Goal: Task Accomplishment & Management: Complete application form

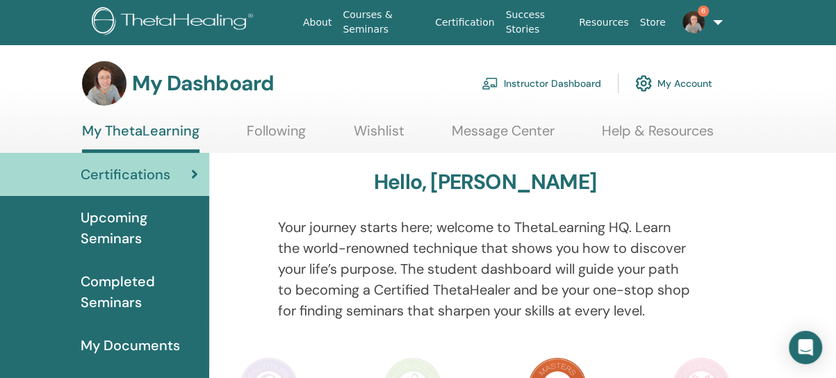
click at [556, 84] on link "Instructor Dashboard" at bounding box center [542, 83] width 120 height 31
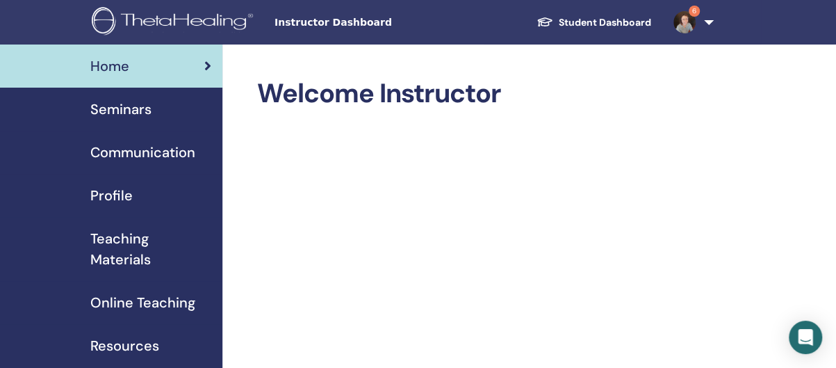
scroll to position [69, 0]
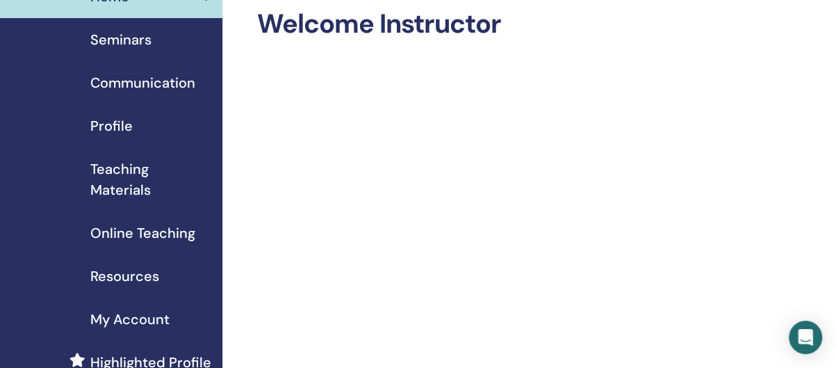
click at [138, 42] on span "Seminars" at bounding box center [120, 39] width 61 height 21
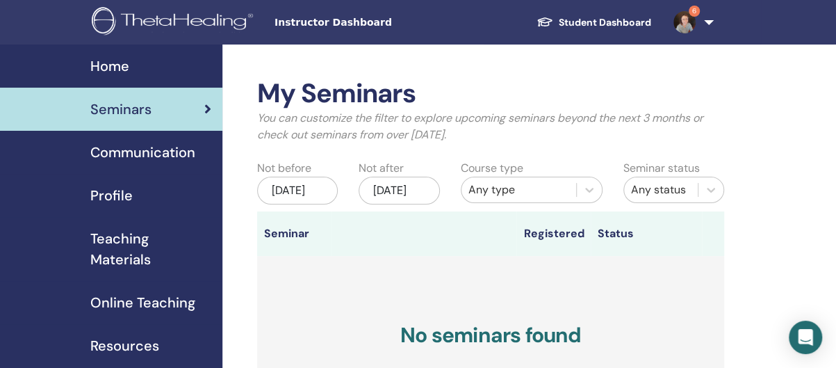
click at [310, 200] on div "Jul/14, 2025" at bounding box center [297, 190] width 81 height 28
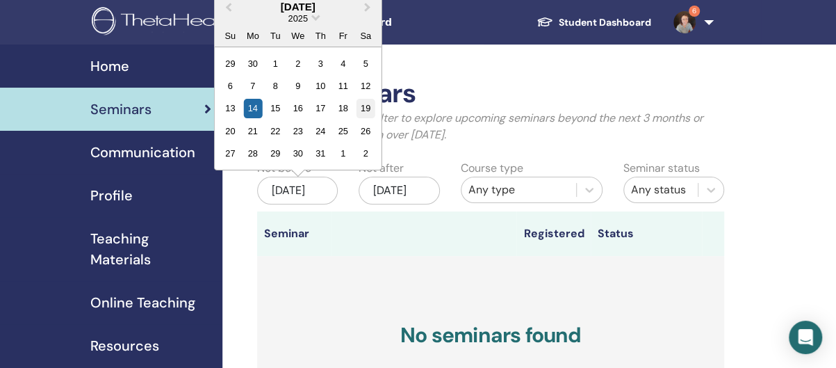
click at [363, 110] on div "19" at bounding box center [365, 108] width 19 height 19
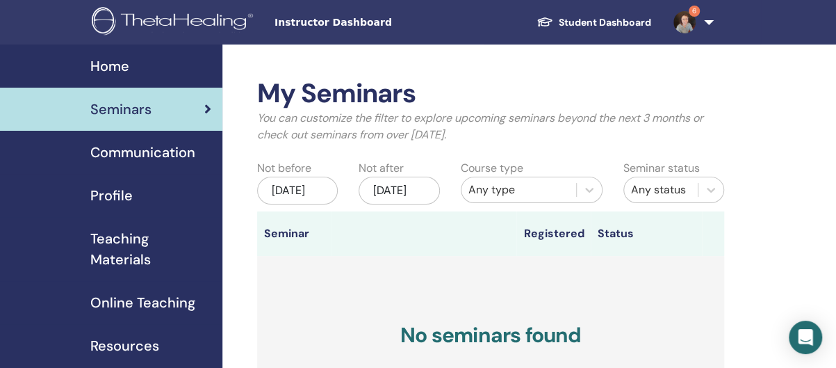
click at [385, 197] on div "Jan/14, 2026" at bounding box center [399, 190] width 81 height 28
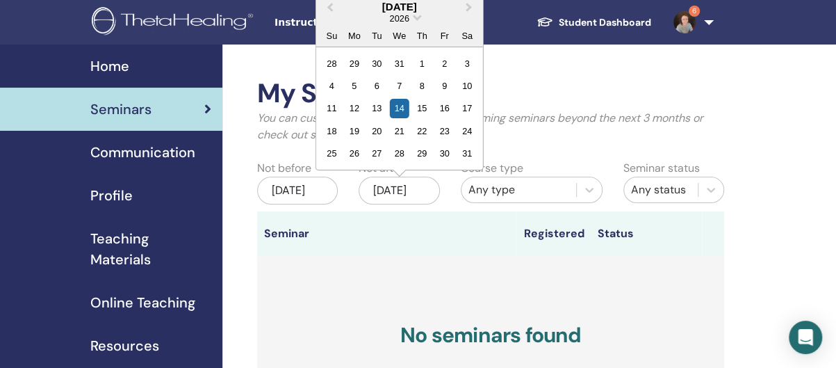
click at [283, 204] on div "Jul/19, 2025" at bounding box center [297, 190] width 81 height 28
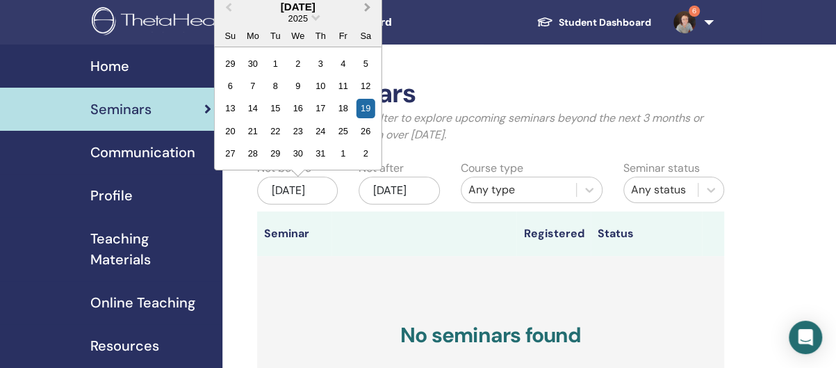
click at [368, 3] on span "Next Month" at bounding box center [368, 6] width 0 height 15
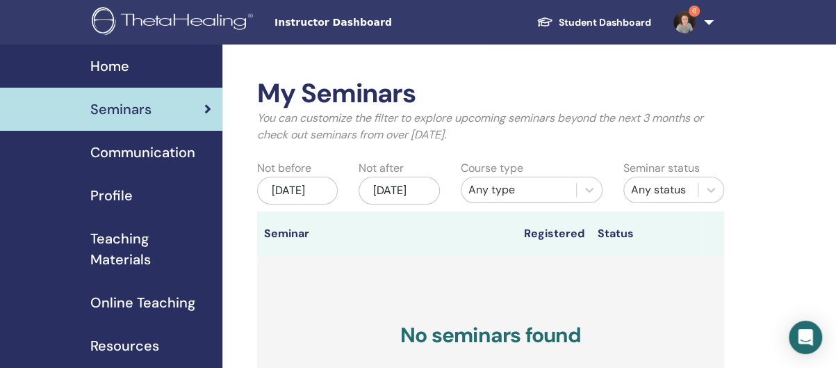
click at [279, 196] on div "Jul/19, 2025" at bounding box center [297, 190] width 81 height 28
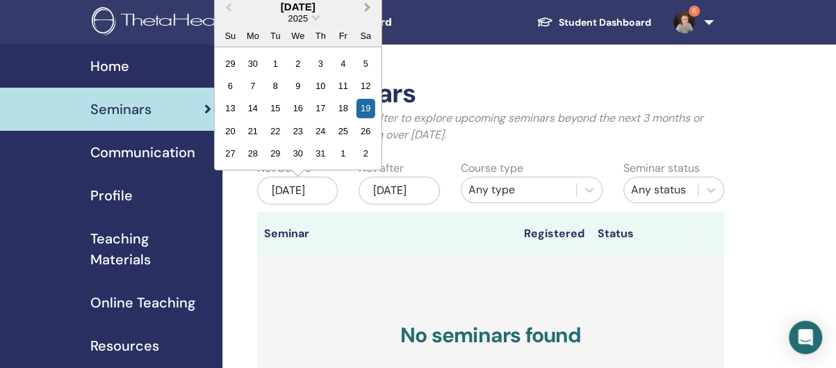
click at [372, 2] on button "Next Month" at bounding box center [369, 8] width 22 height 22
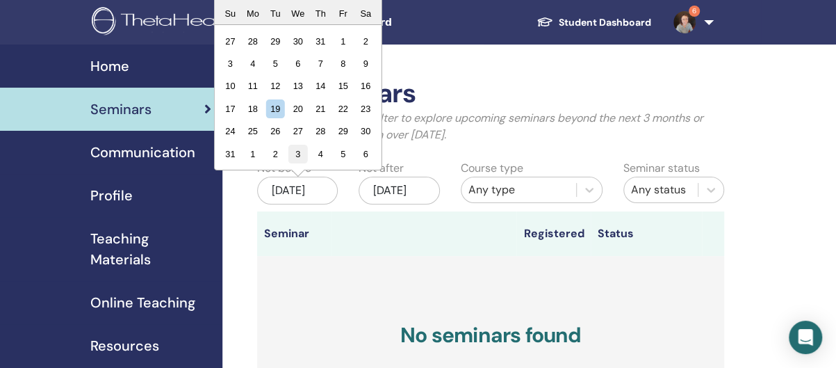
click at [300, 152] on div "3" at bounding box center [297, 154] width 19 height 19
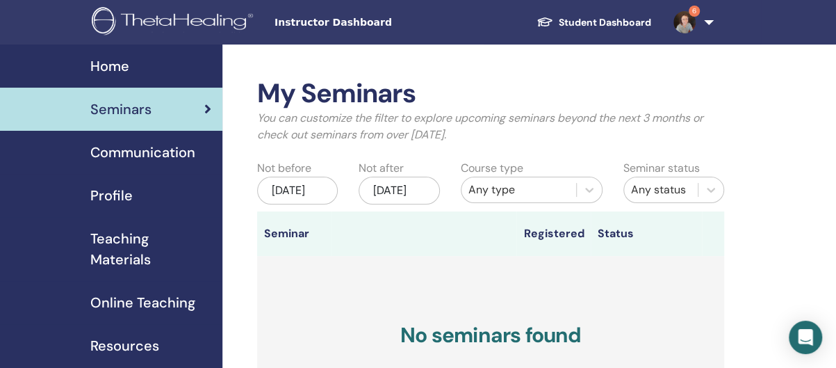
click at [307, 193] on div "Sep/03, 2025" at bounding box center [297, 190] width 81 height 28
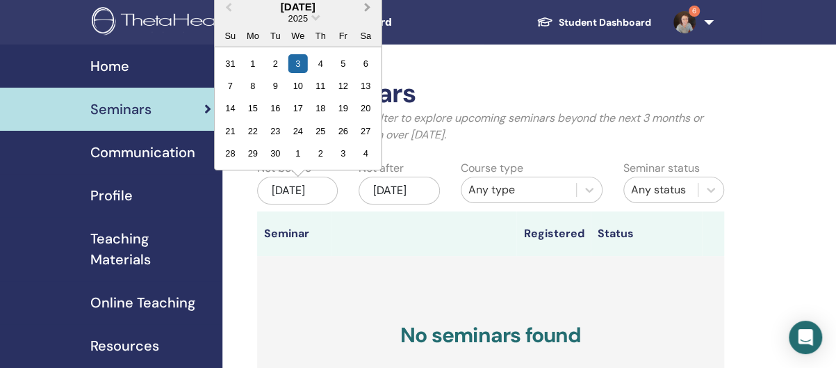
click at [368, 8] on span "Next Month" at bounding box center [368, 6] width 0 height 15
click at [363, 104] on div "18" at bounding box center [365, 108] width 19 height 19
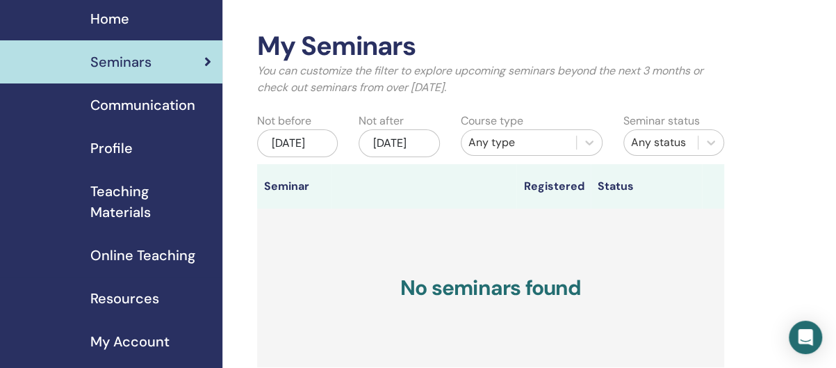
click at [206, 105] on div "Home Seminars Communication Profile Teaching Materials Online Teaching" at bounding box center [111, 201] width 222 height 409
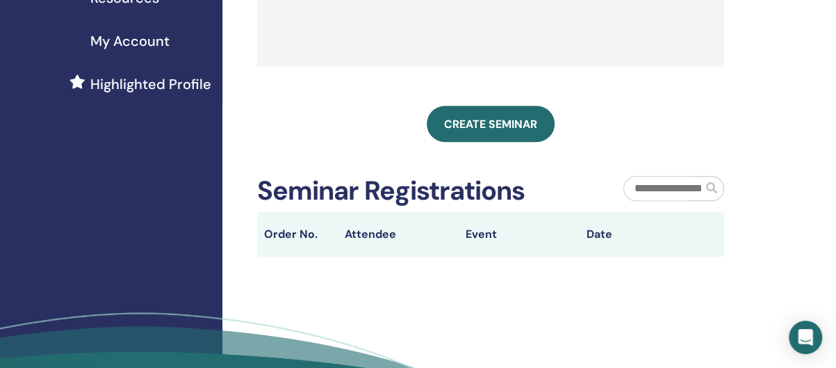
scroll to position [278, 0]
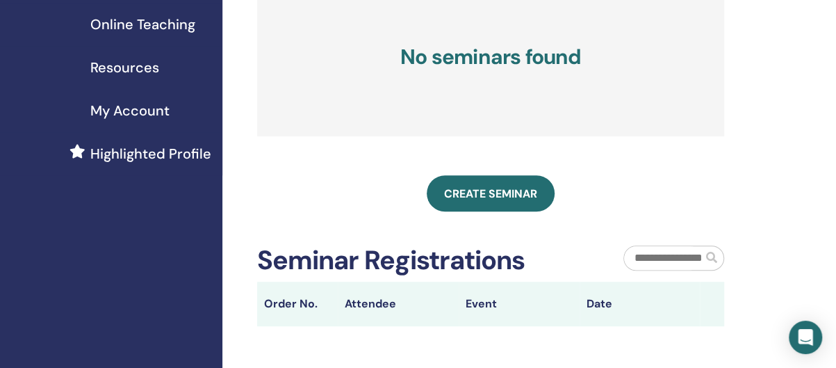
click at [557, 138] on td "No seminars found" at bounding box center [490, 60] width 467 height 164
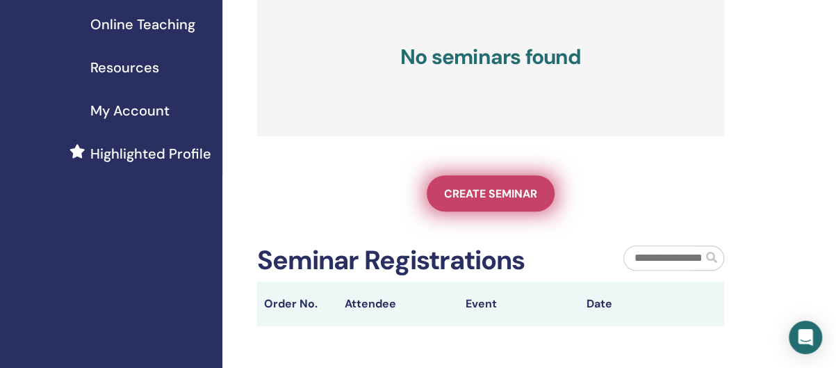
click at [502, 197] on link "Create seminar" at bounding box center [491, 193] width 128 height 36
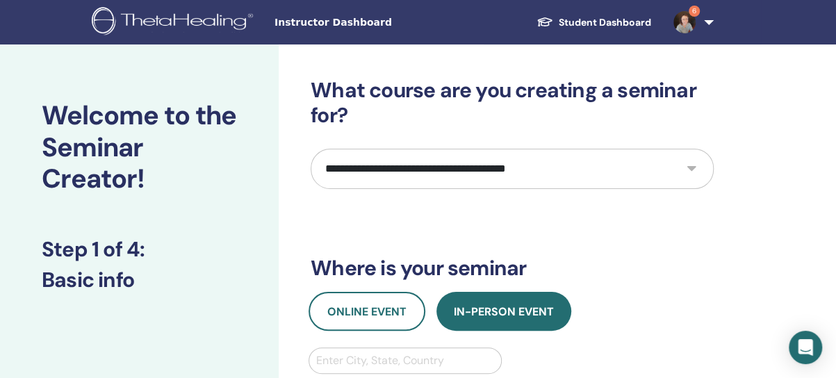
click at [586, 176] on select "**********" at bounding box center [512, 169] width 403 height 40
select select "**"
click at [311, 149] on select "**********" at bounding box center [512, 169] width 403 height 40
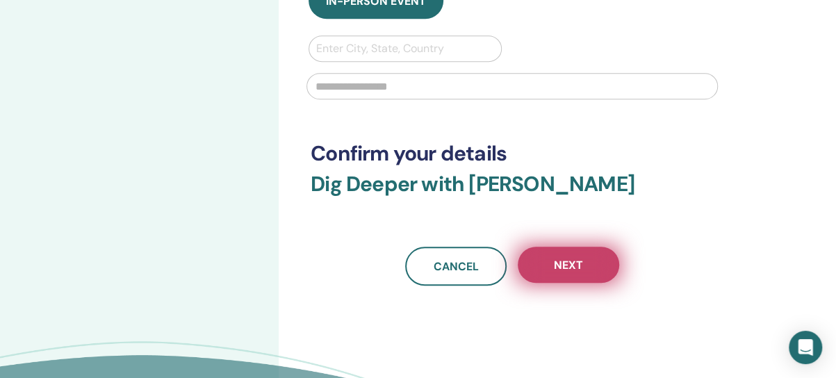
scroll to position [278, 0]
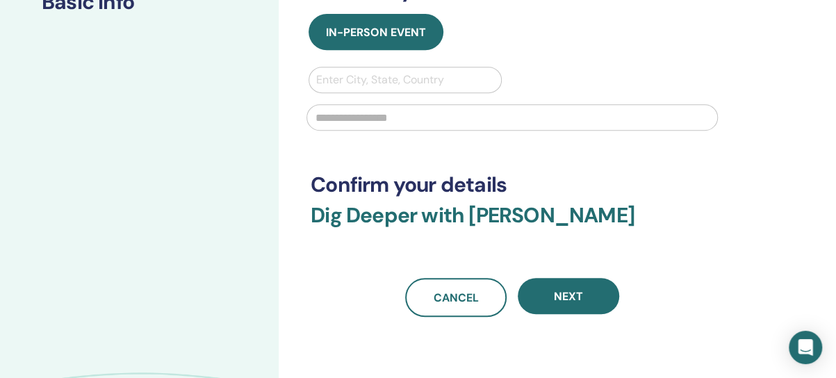
click at [411, 85] on div at bounding box center [405, 79] width 178 height 19
type input "******"
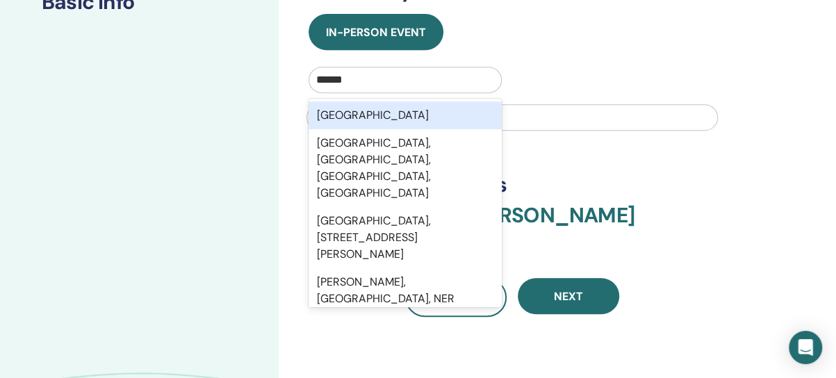
click at [405, 108] on div "Taiwan" at bounding box center [405, 115] width 193 height 28
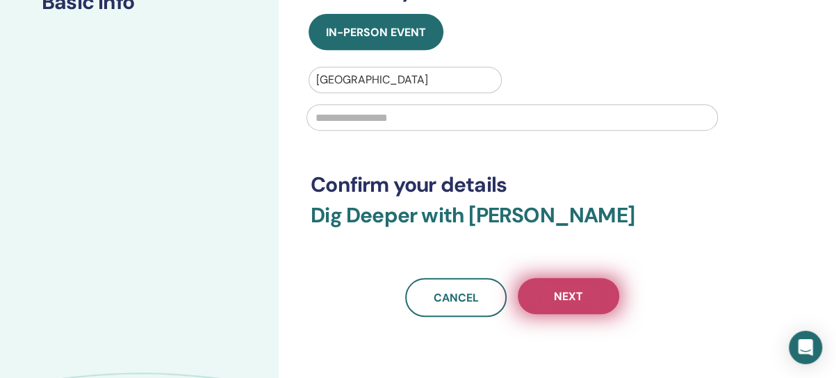
click at [563, 299] on span "Next" at bounding box center [568, 296] width 29 height 15
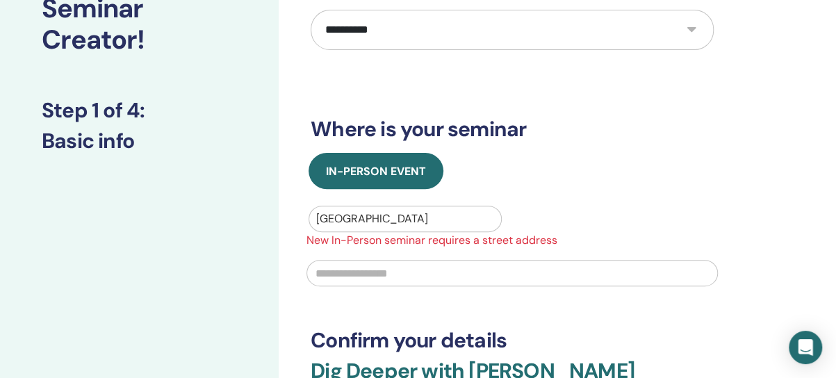
scroll to position [208, 0]
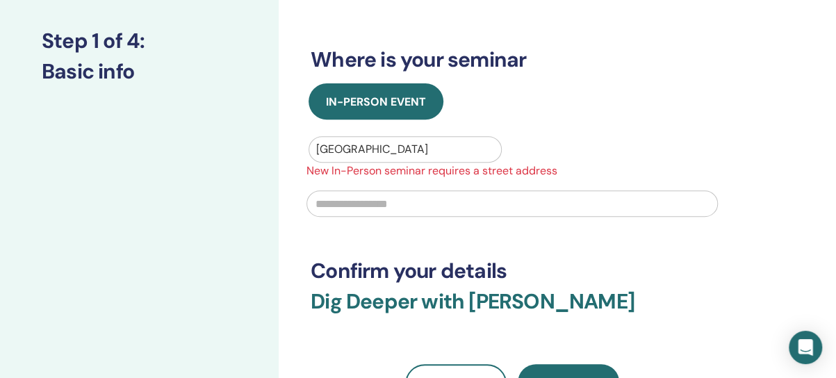
click at [386, 206] on input "text" at bounding box center [511, 203] width 411 height 26
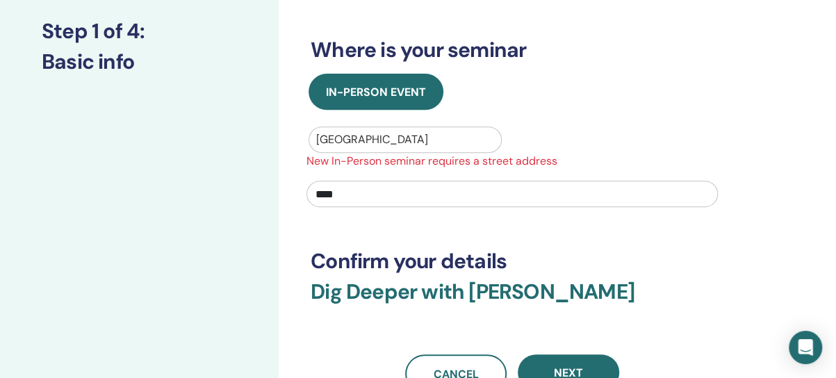
scroll to position [347, 0]
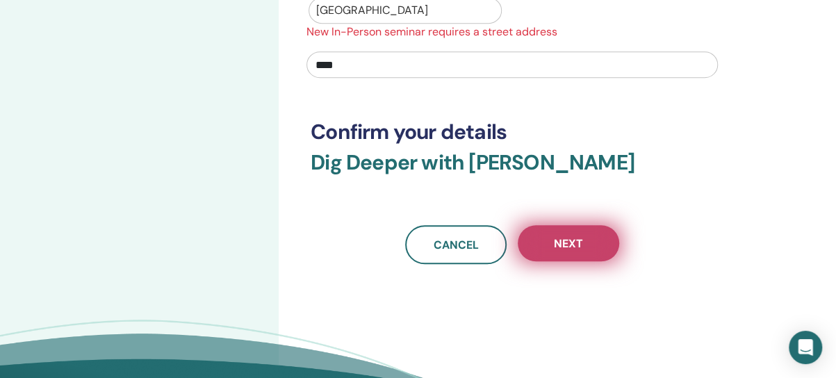
type input "****"
click at [575, 236] on span "Next" at bounding box center [568, 243] width 29 height 15
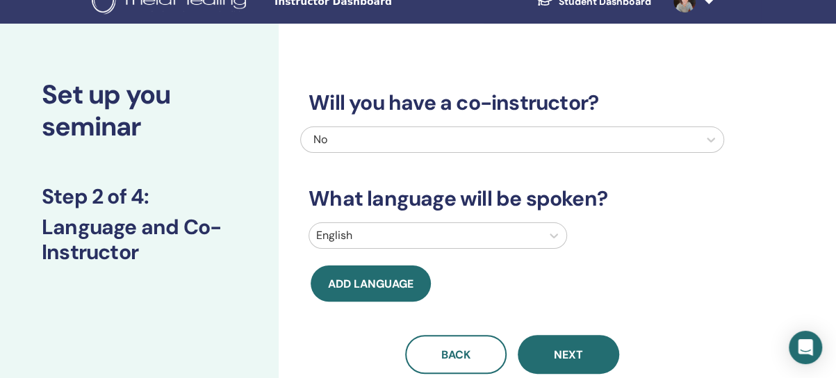
scroll to position [0, 0]
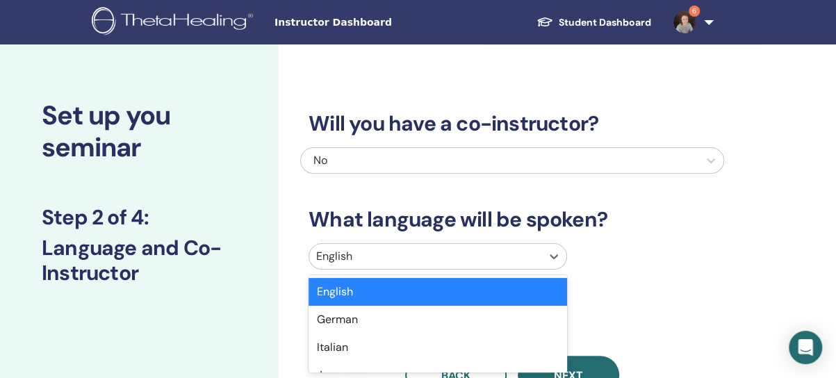
click at [524, 252] on div at bounding box center [425, 256] width 218 height 19
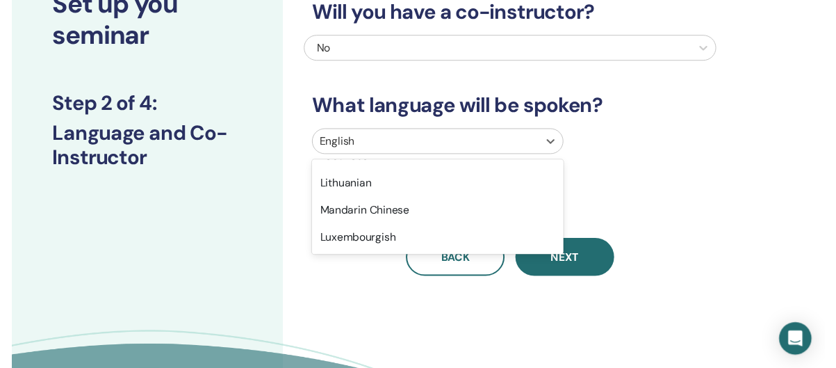
scroll to position [764, 0]
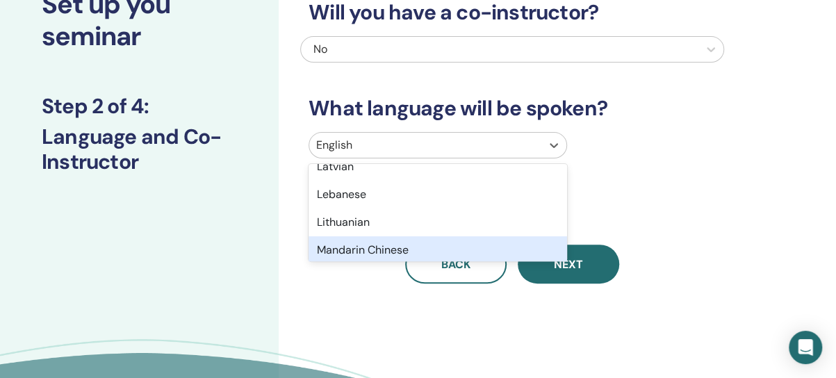
click at [386, 245] on div "Mandarin Chinese" at bounding box center [438, 250] width 258 height 28
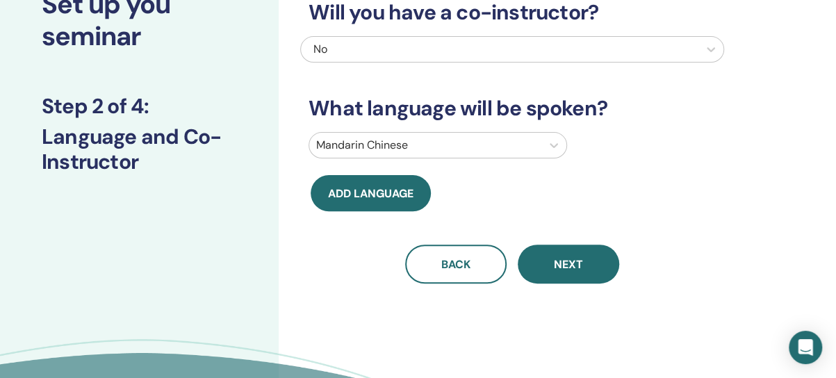
click at [340, 248] on div "Back Next" at bounding box center [512, 264] width 424 height 39
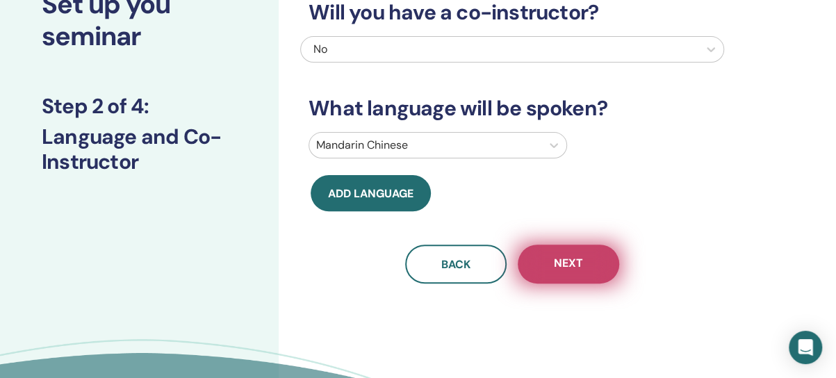
click at [573, 276] on button "Next" at bounding box center [568, 264] width 101 height 39
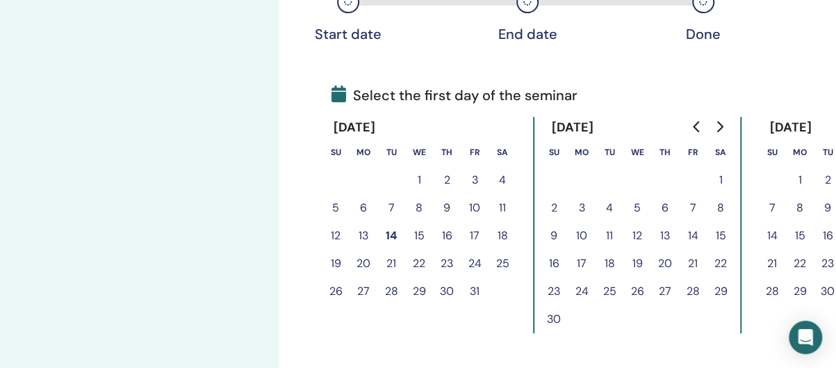
scroll to position [278, 0]
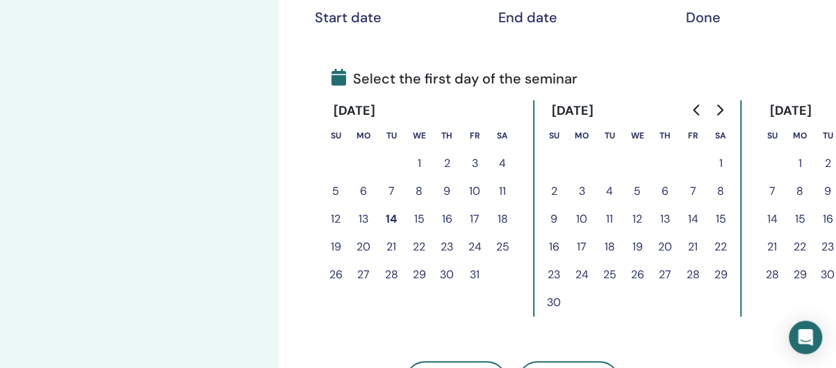
click at [501, 222] on button "18" at bounding box center [502, 219] width 28 height 28
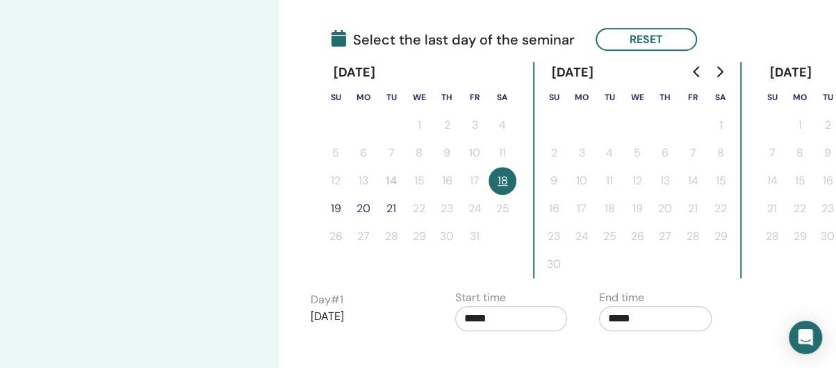
scroll to position [347, 0]
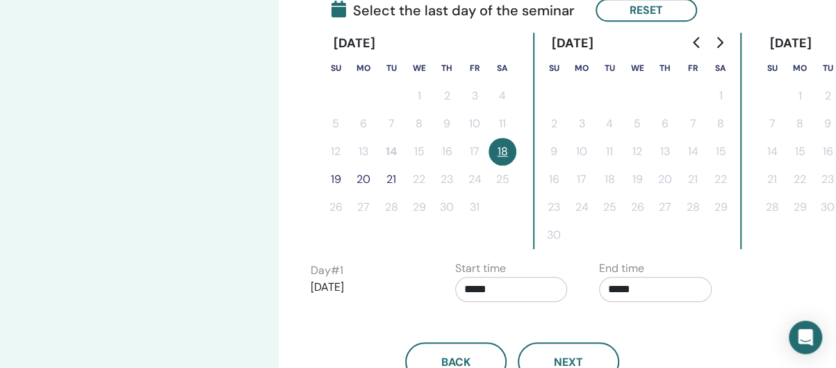
click at [488, 288] on input "*****" at bounding box center [511, 289] width 113 height 25
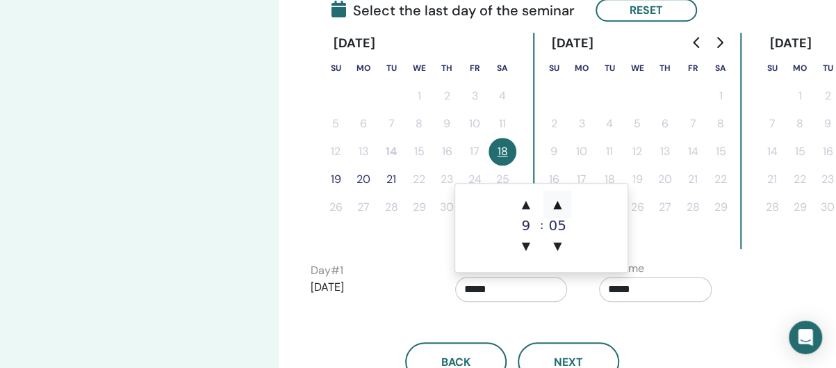
click at [561, 205] on span "▲" at bounding box center [557, 204] width 28 height 28
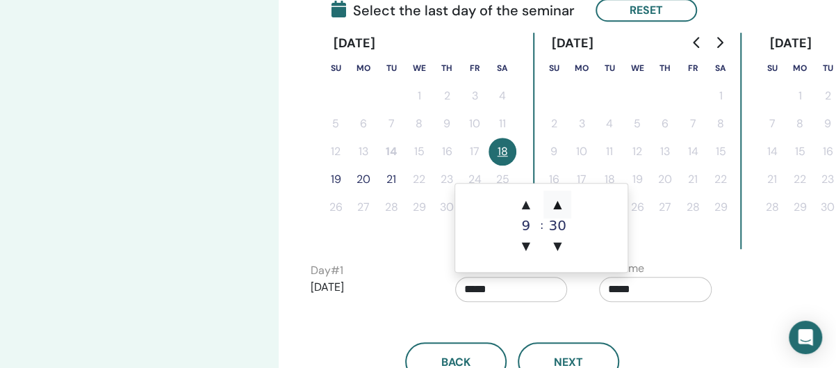
click at [561, 205] on span "▲" at bounding box center [557, 204] width 28 height 28
type input "*****"
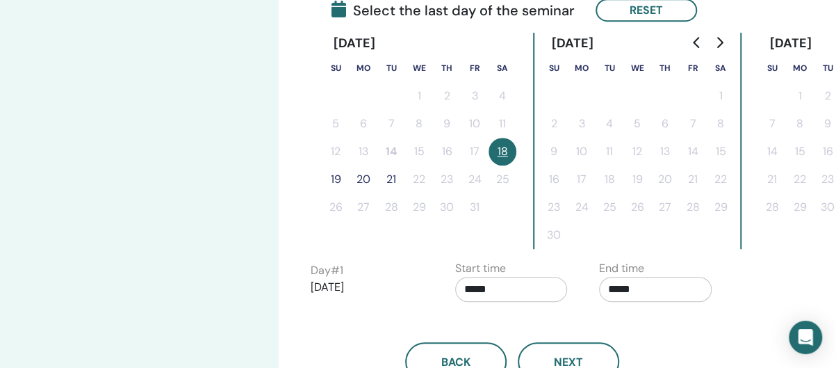
click at [570, 312] on div "Back Next" at bounding box center [512, 345] width 424 height 72
click at [624, 290] on input "*****" at bounding box center [655, 289] width 113 height 25
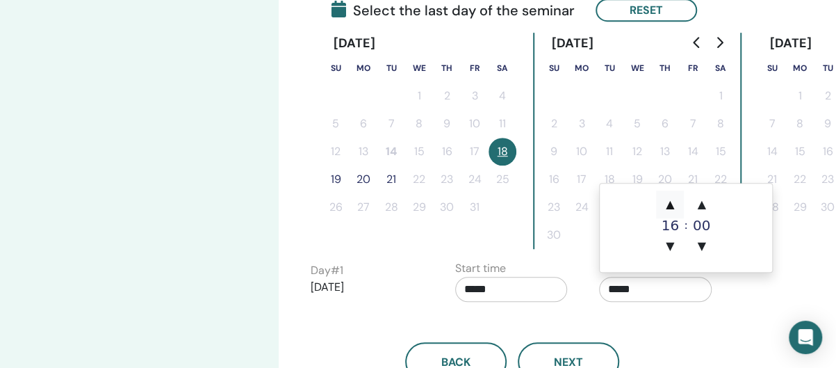
click at [668, 209] on span "▲" at bounding box center [670, 204] width 28 height 28
click at [698, 208] on span "▲" at bounding box center [702, 204] width 28 height 28
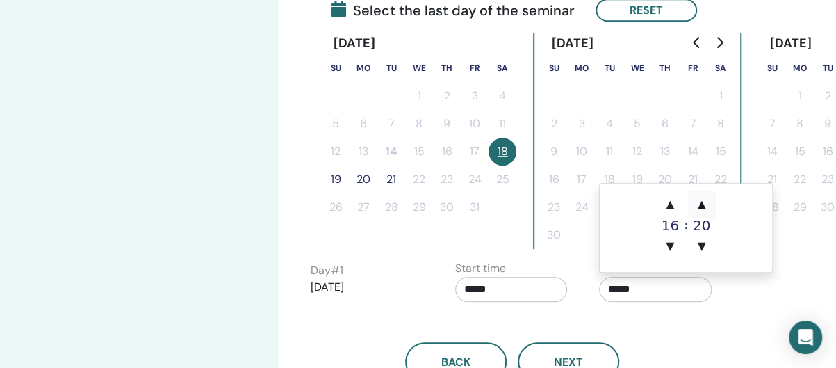
click at [698, 208] on span "▲" at bounding box center [702, 204] width 28 height 28
type input "*****"
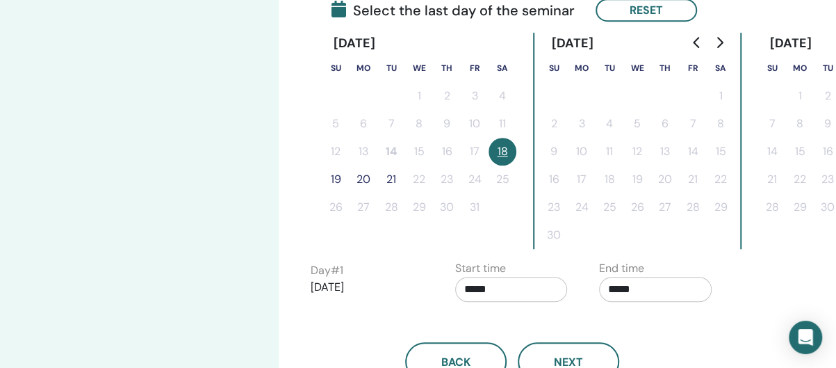
click at [663, 324] on div "Back Next" at bounding box center [512, 345] width 424 height 72
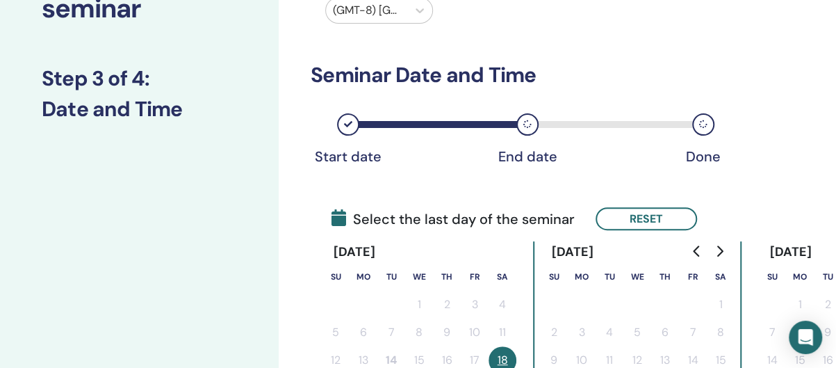
scroll to position [208, 0]
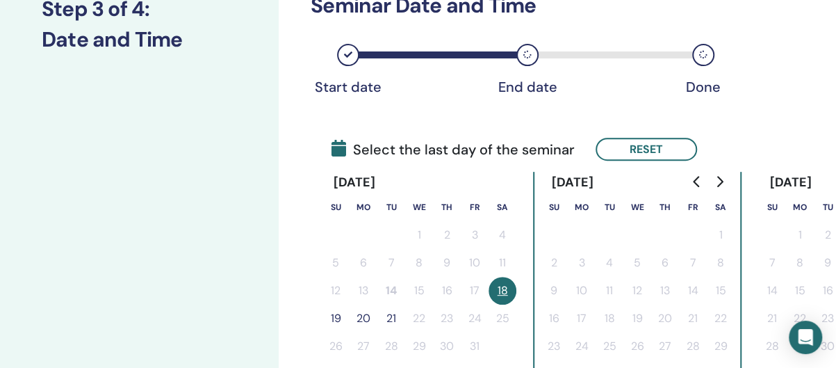
click at [336, 322] on button "19" at bounding box center [336, 318] width 28 height 28
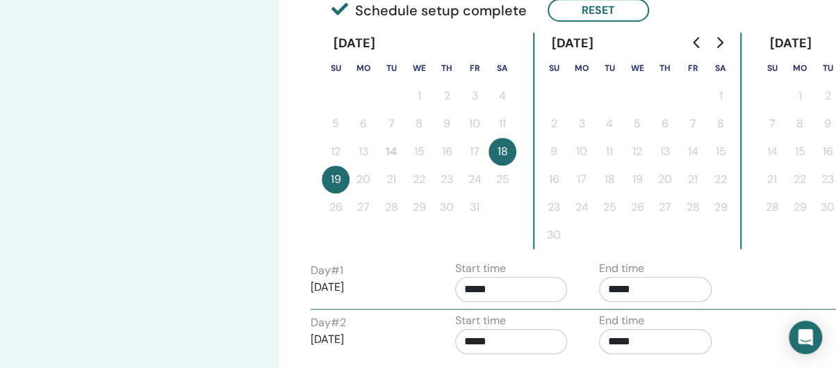
scroll to position [486, 0]
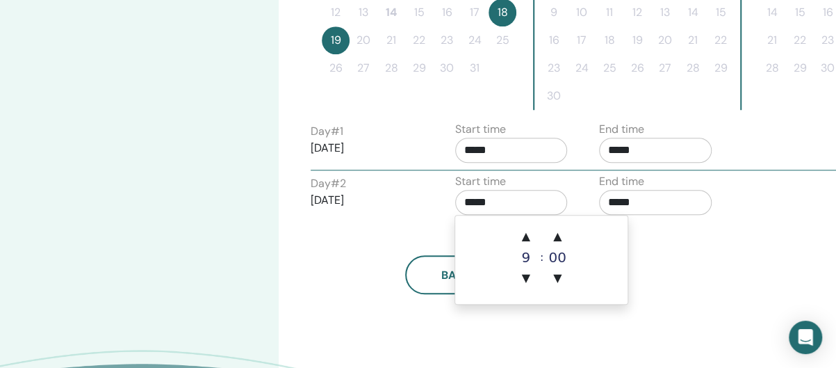
click at [501, 197] on input "*****" at bounding box center [511, 202] width 113 height 25
click at [559, 236] on span "▲" at bounding box center [557, 236] width 28 height 28
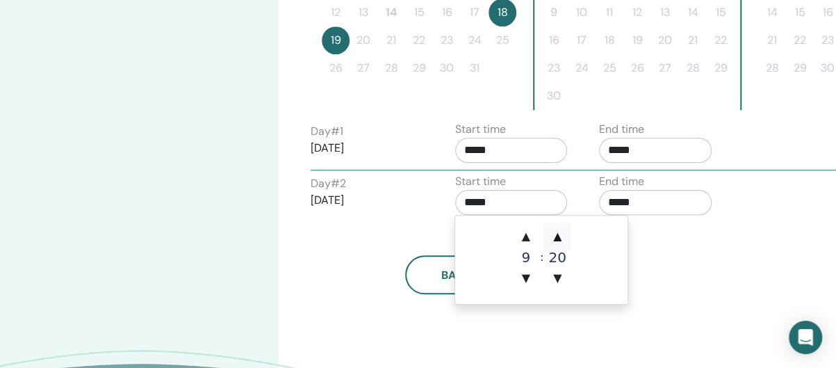
click at [559, 236] on span "▲" at bounding box center [557, 236] width 28 height 28
type input "*****"
click at [641, 212] on input "*****" at bounding box center [655, 202] width 113 height 25
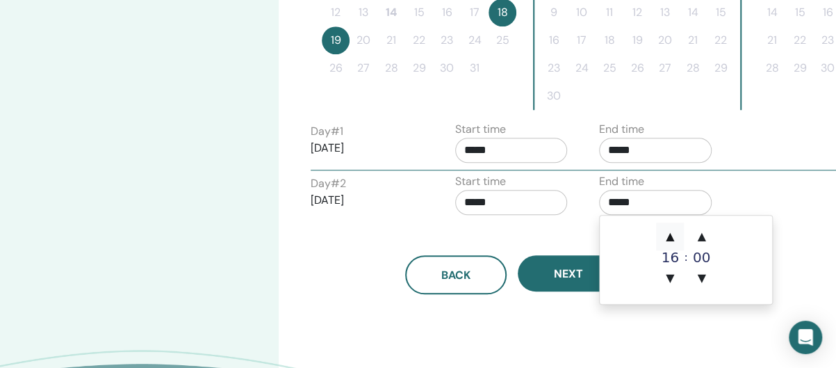
click at [672, 234] on span "▲" at bounding box center [670, 236] width 28 height 28
click at [698, 239] on span "▲" at bounding box center [702, 236] width 28 height 28
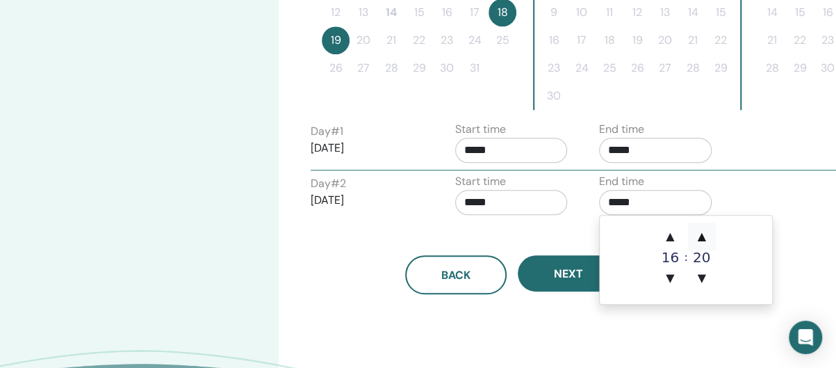
click at [698, 239] on span "▲" at bounding box center [702, 236] width 28 height 28
type input "*****"
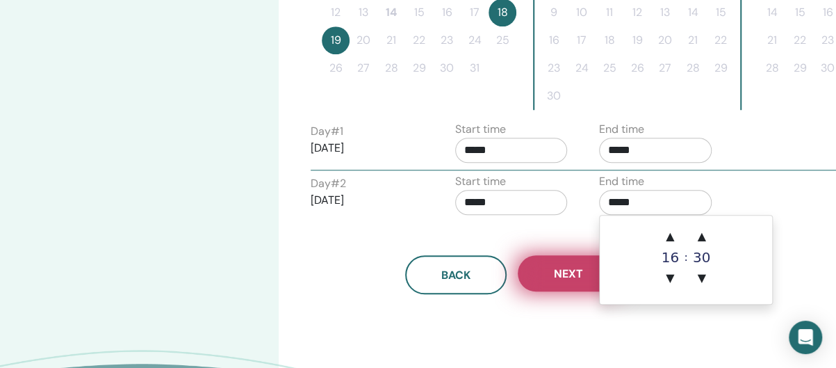
click at [564, 273] on span "Next" at bounding box center [568, 273] width 29 height 15
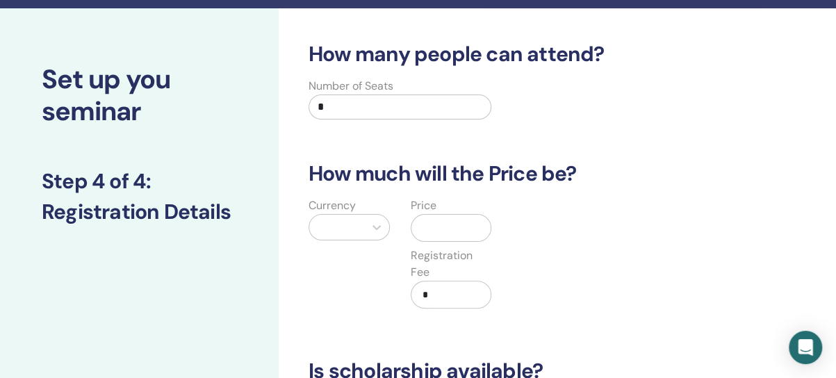
scroll to position [0, 0]
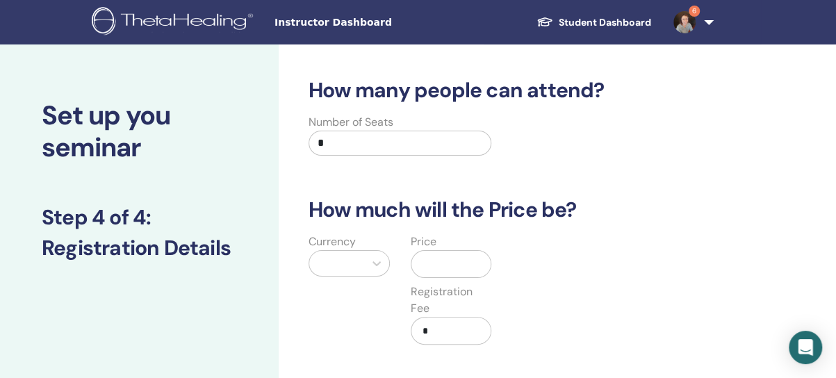
click at [333, 147] on input "*" at bounding box center [400, 143] width 183 height 25
type input "*"
click at [497, 176] on div "How many people can attend? Number of Seats * How much will the Price be? Curre…" at bounding box center [512, 363] width 424 height 571
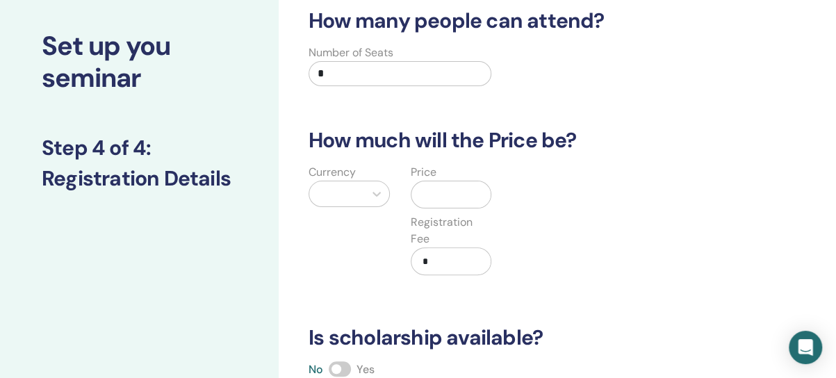
click at [363, 194] on div at bounding box center [349, 194] width 81 height 26
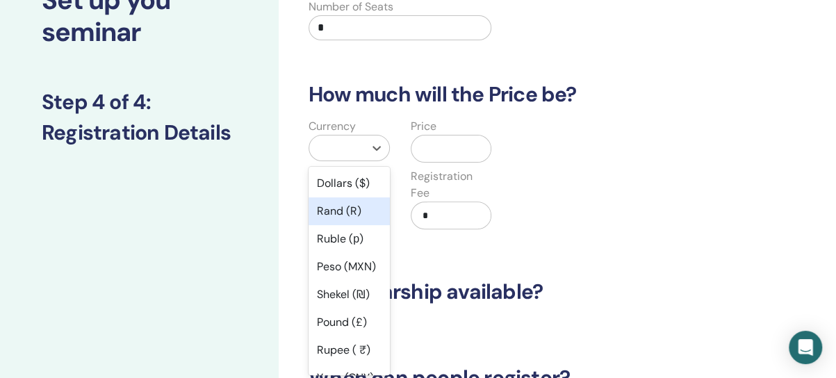
scroll to position [117, 0]
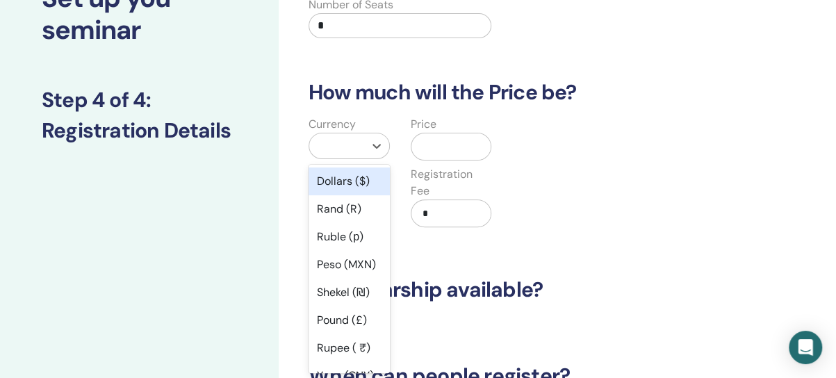
click at [347, 184] on div "Dollars ($)" at bounding box center [349, 181] width 81 height 28
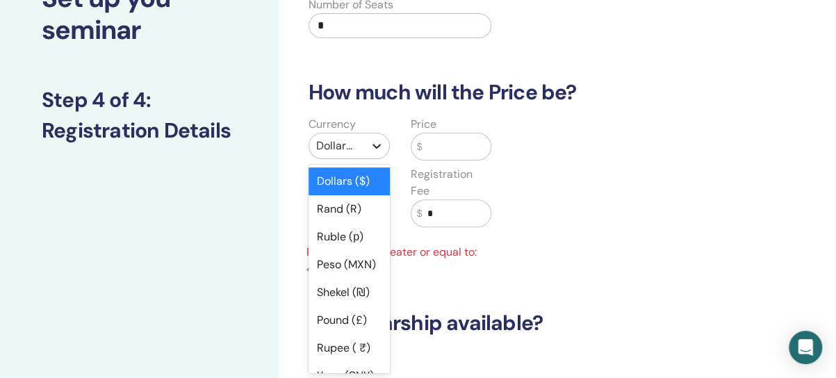
click at [373, 147] on icon at bounding box center [377, 146] width 14 height 14
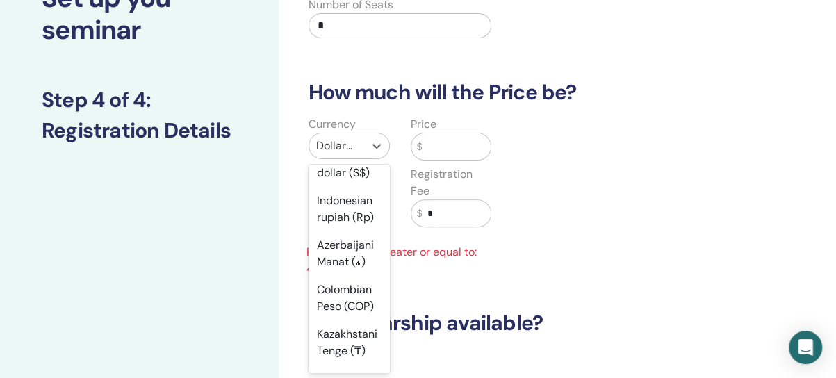
scroll to position [1876, 0]
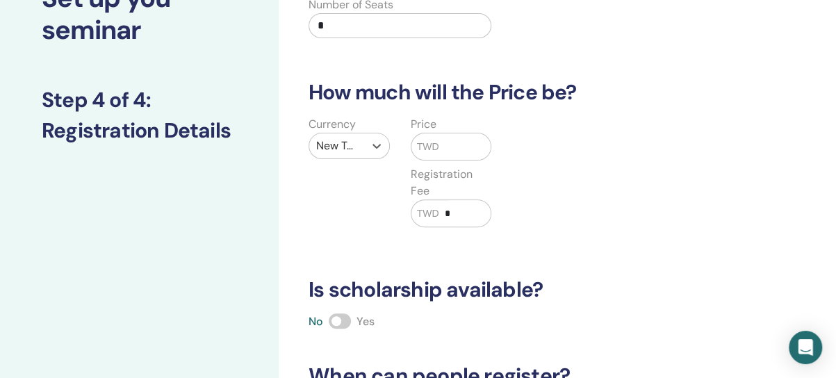
click at [453, 149] on input "text" at bounding box center [464, 146] width 52 height 26
type input "*****"
click at [528, 127] on div "Currency New Taiwan Dollar (TWD) Price TWD ***** Registration Fee TWD *" at bounding box center [502, 180] width 424 height 128
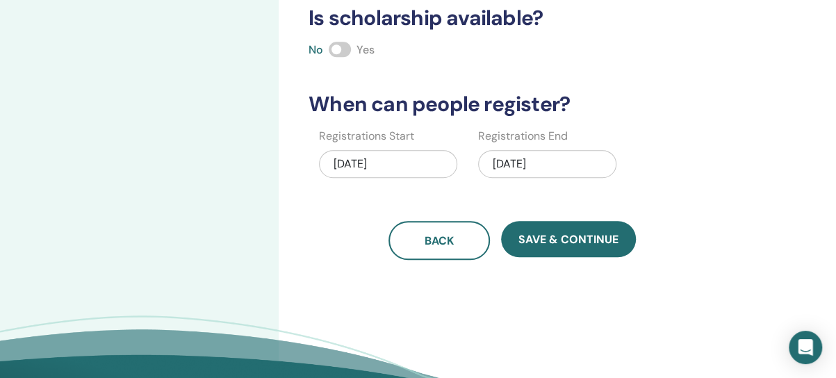
scroll to position [395, 0]
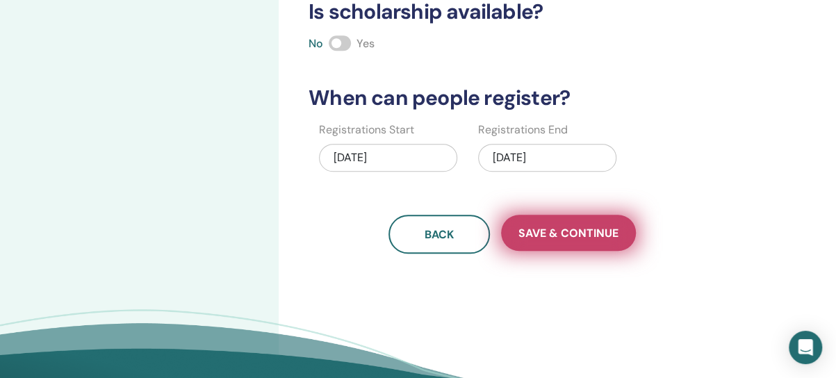
click at [567, 239] on button "Save & Continue" at bounding box center [568, 233] width 135 height 36
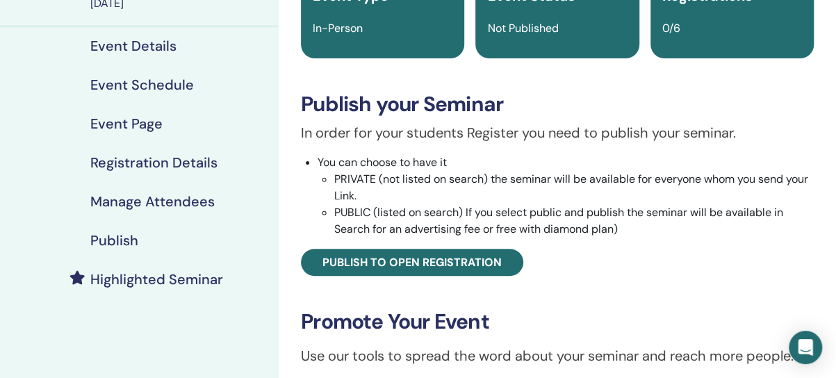
scroll to position [208, 0]
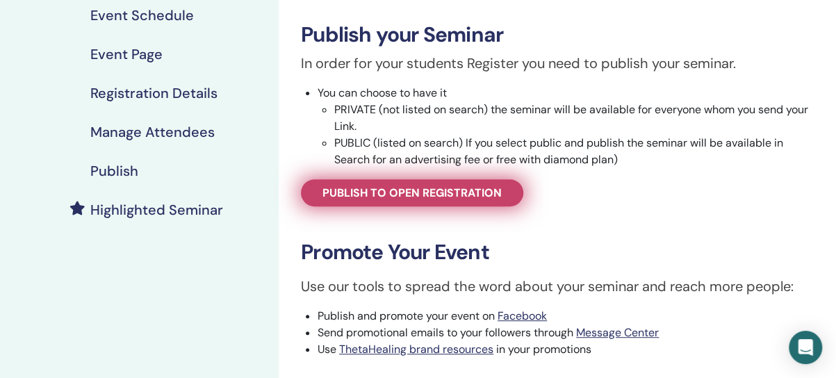
click at [412, 204] on link "Publish to open registration" at bounding box center [412, 192] width 222 height 27
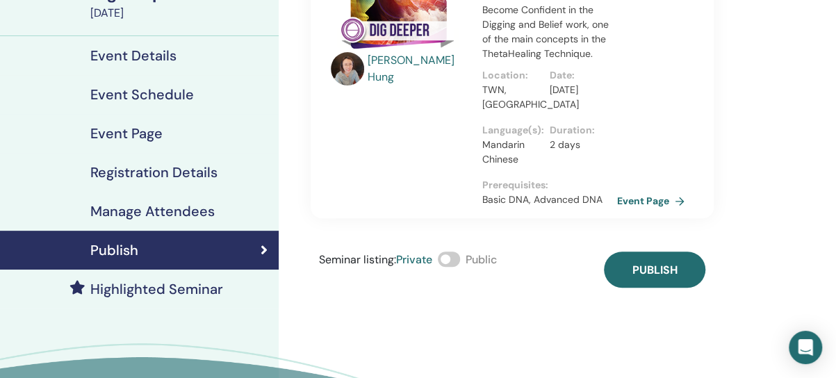
scroll to position [139, 0]
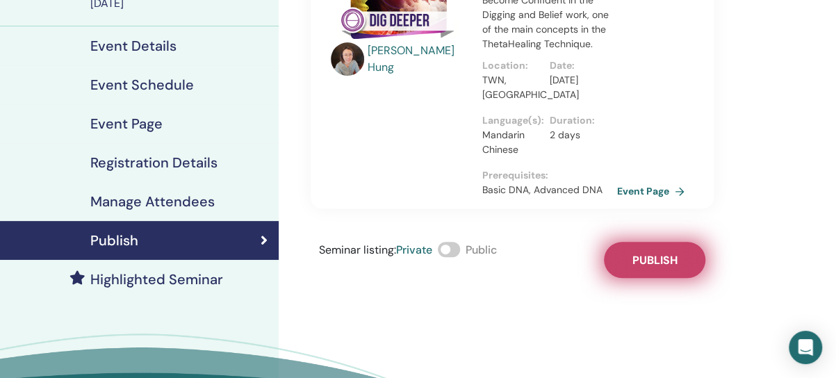
click at [634, 265] on span "Publish" at bounding box center [654, 260] width 45 height 15
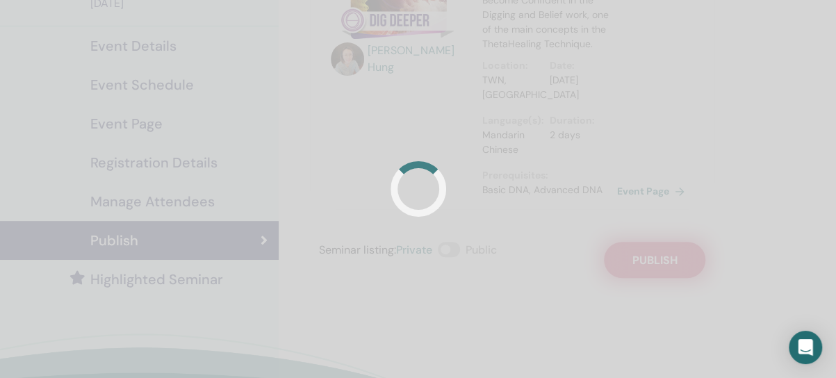
click at [634, 265] on div at bounding box center [418, 189] width 836 height 378
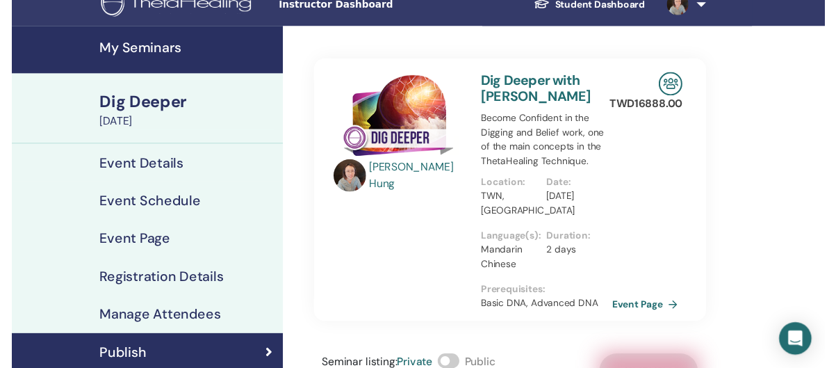
scroll to position [0, 0]
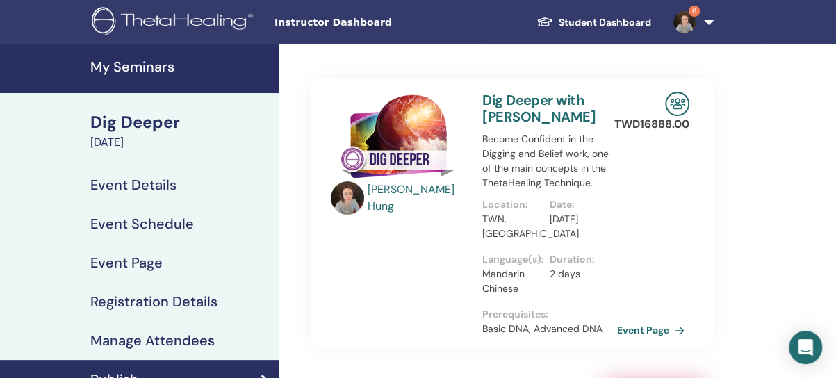
click at [182, 231] on h4 "Event Schedule" at bounding box center [142, 223] width 104 height 17
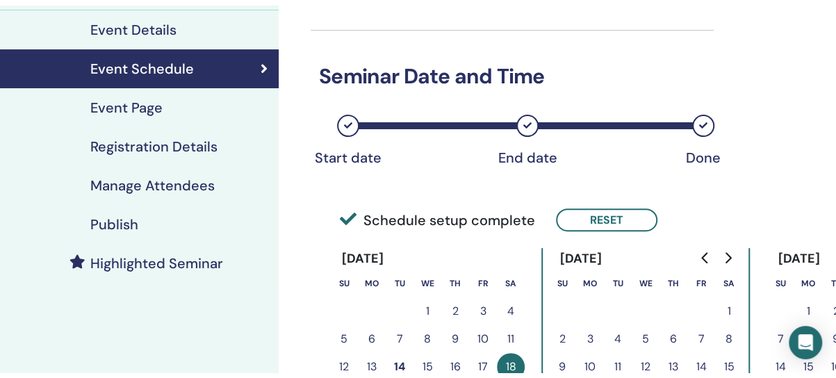
scroll to position [139, 0]
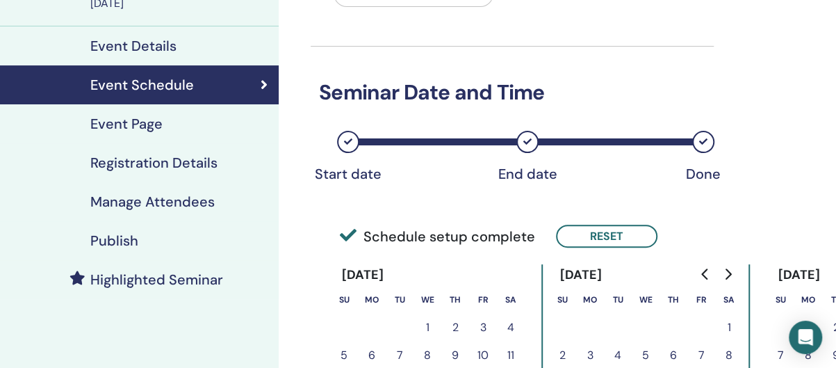
click at [123, 239] on h4 "Publish" at bounding box center [114, 240] width 48 height 17
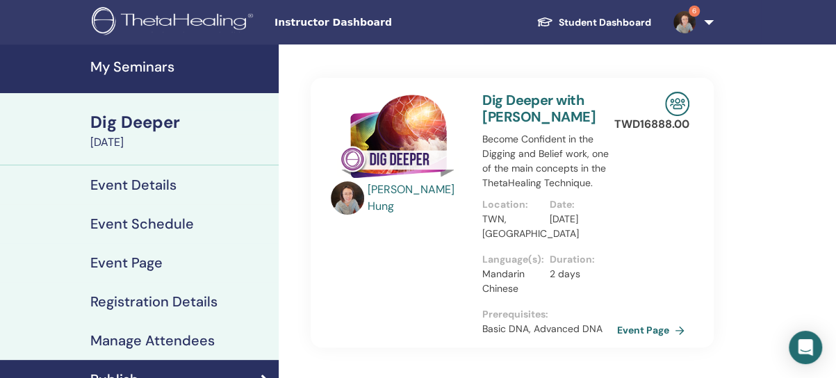
click at [706, 23] on link "6" at bounding box center [690, 22] width 57 height 44
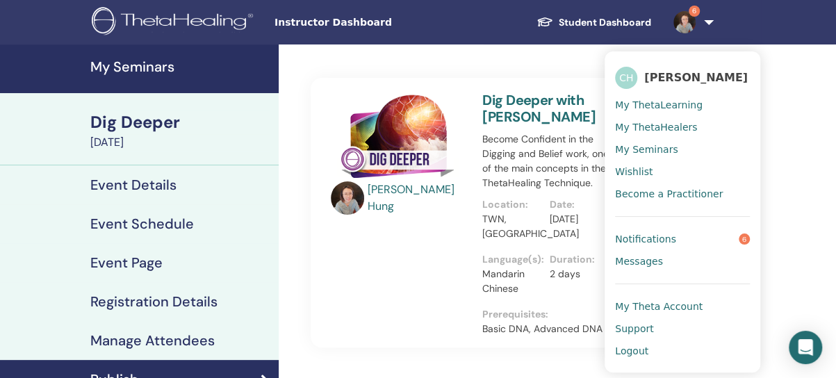
click at [302, 250] on div "Charlene Hung Dig Deeper with Charlene Hung Become Confident in the Digging and…" at bounding box center [557, 327] width 557 height 567
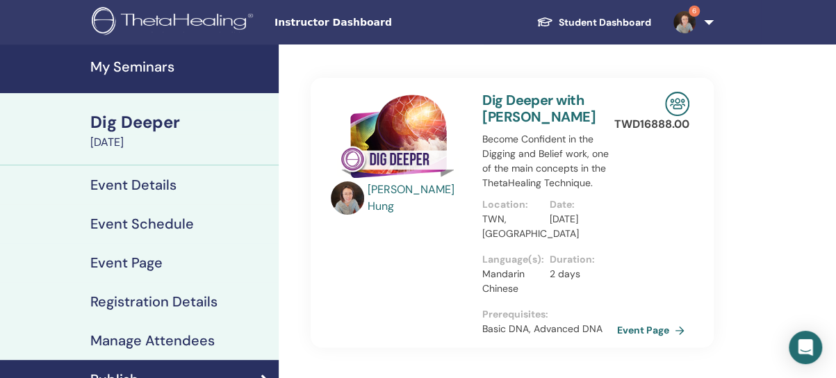
click at [131, 56] on link "My Seminars" at bounding box center [139, 68] width 279 height 49
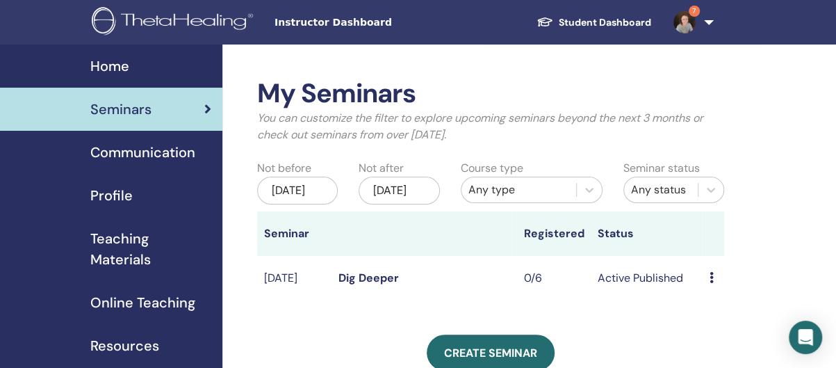
click at [107, 261] on span "Teaching Materials" at bounding box center [150, 249] width 121 height 42
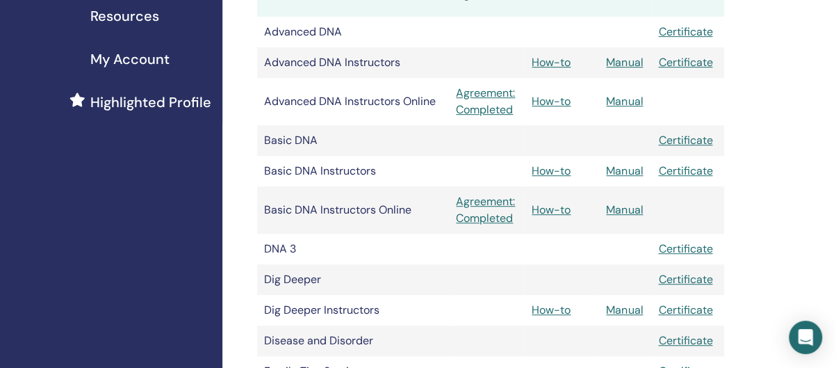
scroll to position [347, 0]
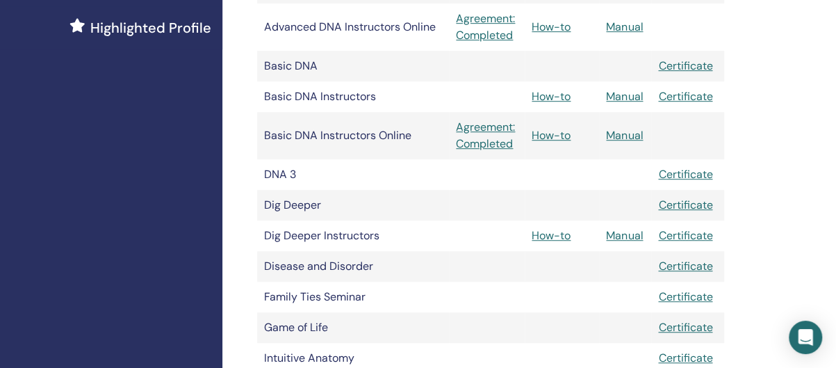
scroll to position [417, 0]
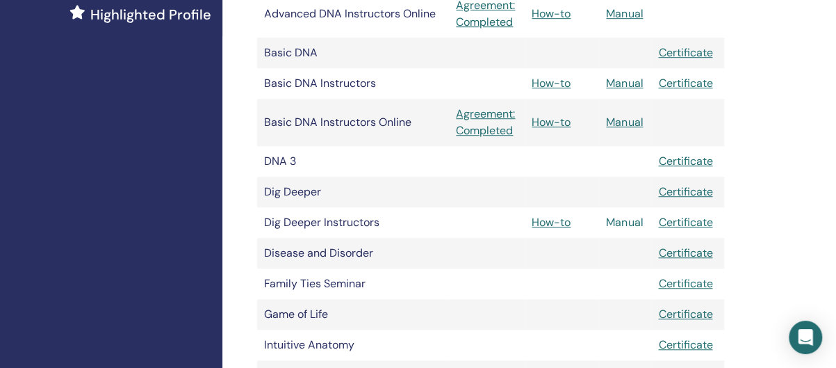
click at [627, 217] on link "Manual" at bounding box center [624, 222] width 37 height 15
